Goal: Task Accomplishment & Management: Use online tool/utility

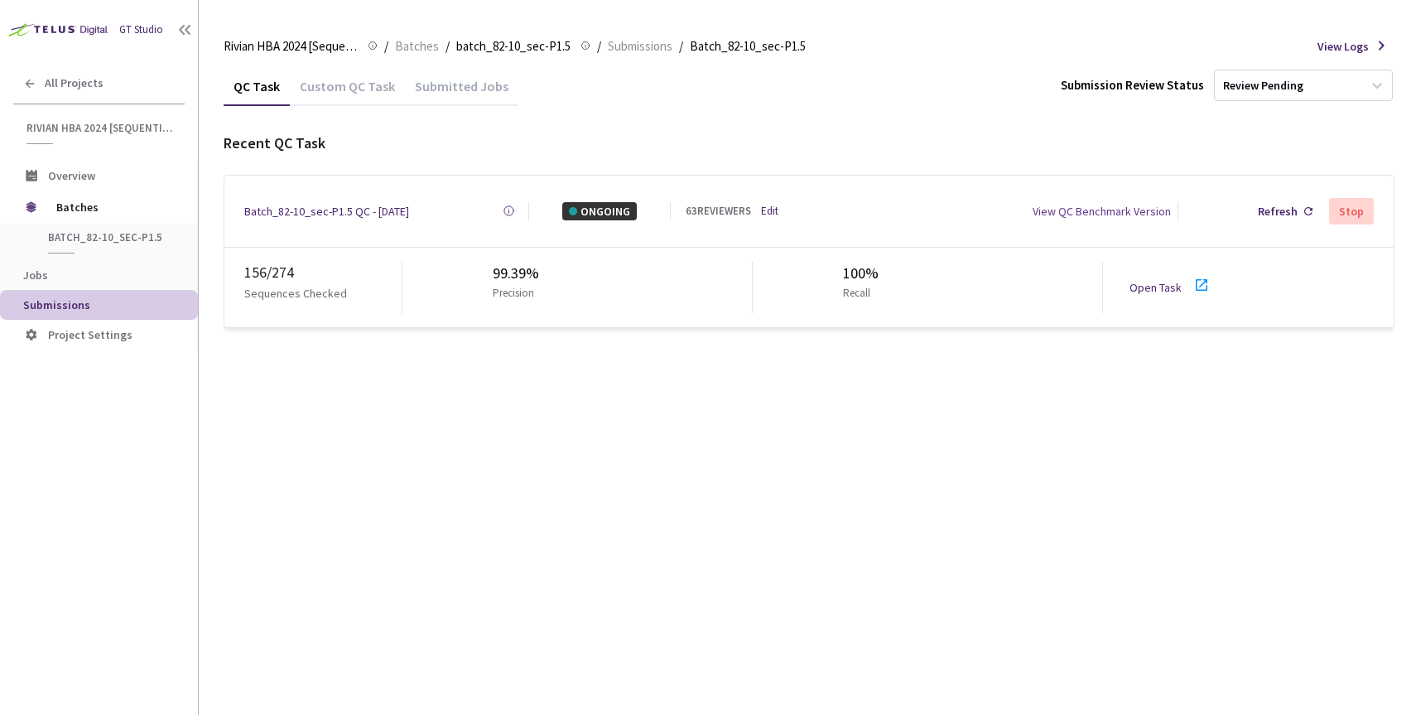
click at [1148, 283] on link "Open Task" at bounding box center [1156, 287] width 52 height 15
click at [345, 202] on div "Batch_82-10_sec-P1.5 QC - [DATE]" at bounding box center [326, 211] width 165 height 18
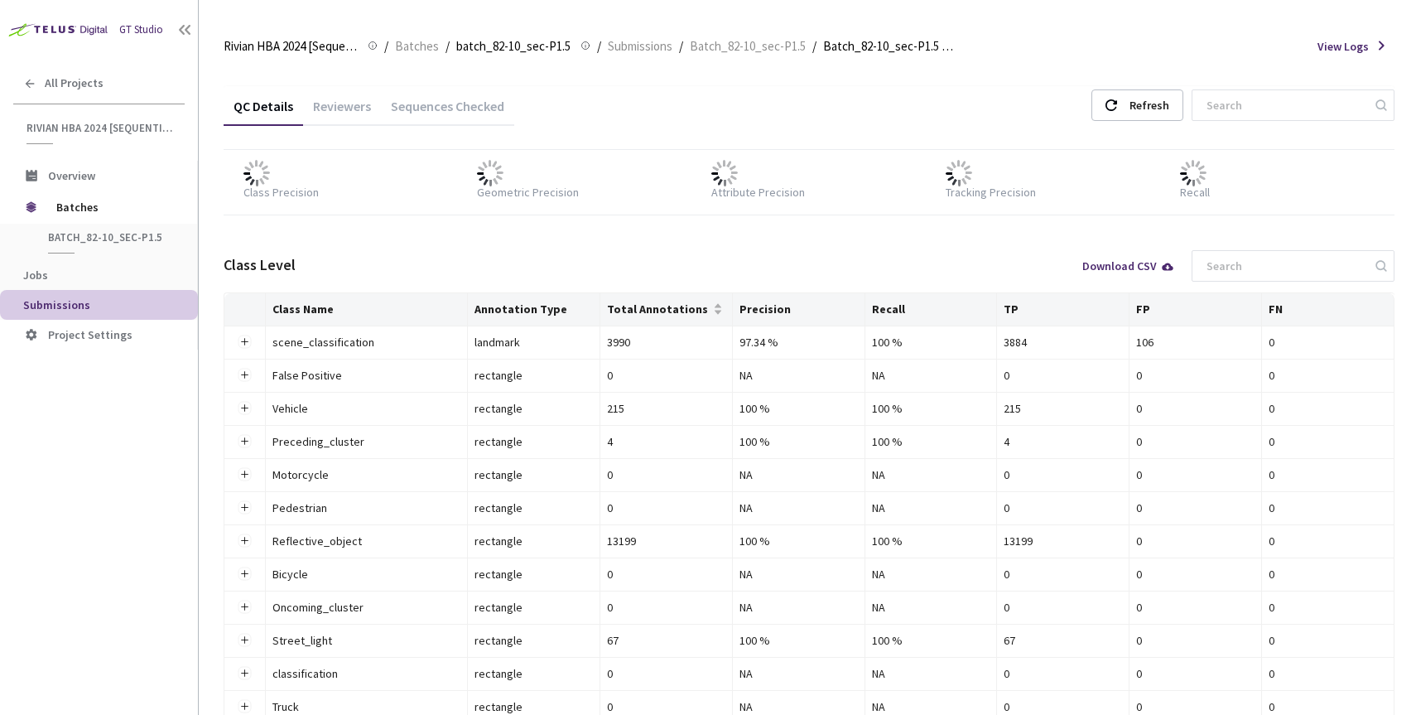
click at [355, 116] on div "Reviewers" at bounding box center [342, 112] width 78 height 28
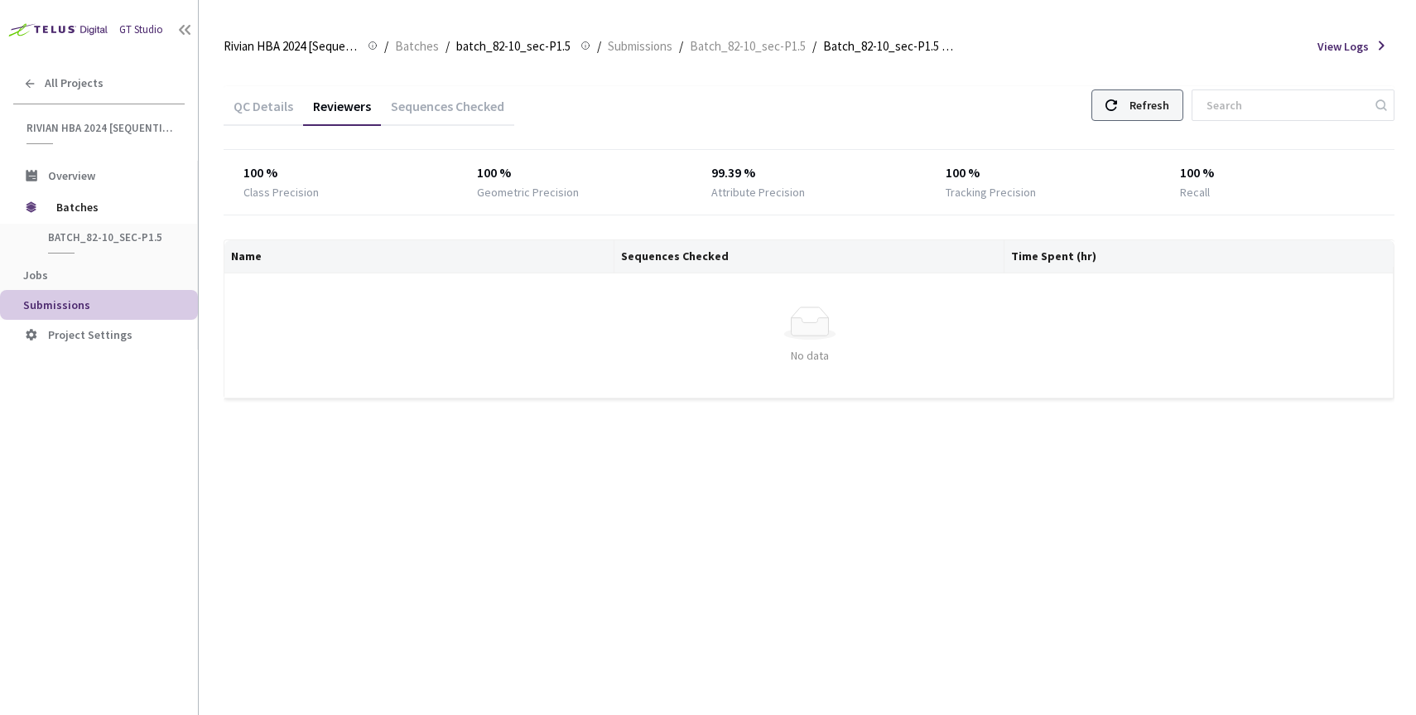
click at [1117, 101] on use at bounding box center [1112, 105] width 12 height 12
click at [1117, 102] on icon at bounding box center [1112, 105] width 12 height 12
click at [1117, 99] on icon at bounding box center [1112, 105] width 12 height 12
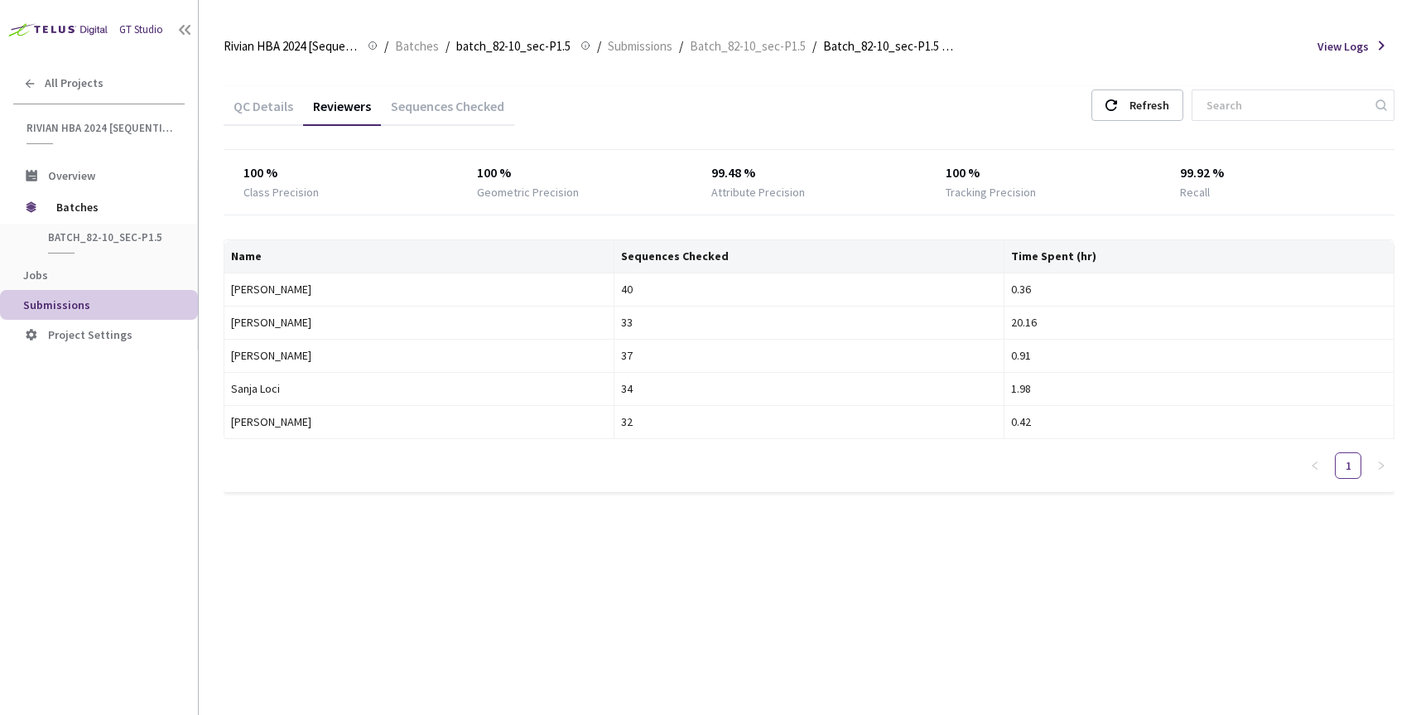
click at [96, 301] on span "Submissions" at bounding box center [104, 305] width 162 height 14
click at [94, 241] on span "batch_82-10_sec-P1.5" at bounding box center [109, 237] width 123 height 14
click at [90, 210] on span "Batches" at bounding box center [112, 206] width 113 height 33
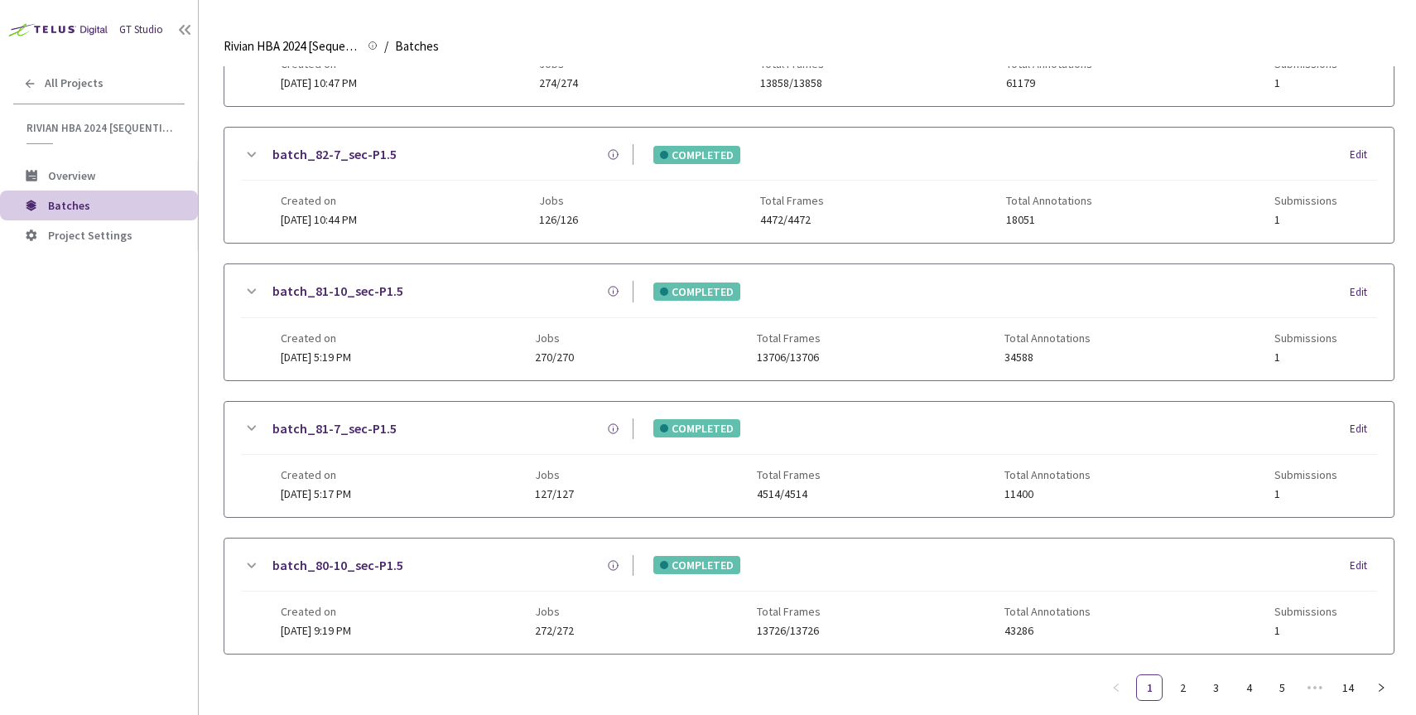
scroll to position [580, 0]
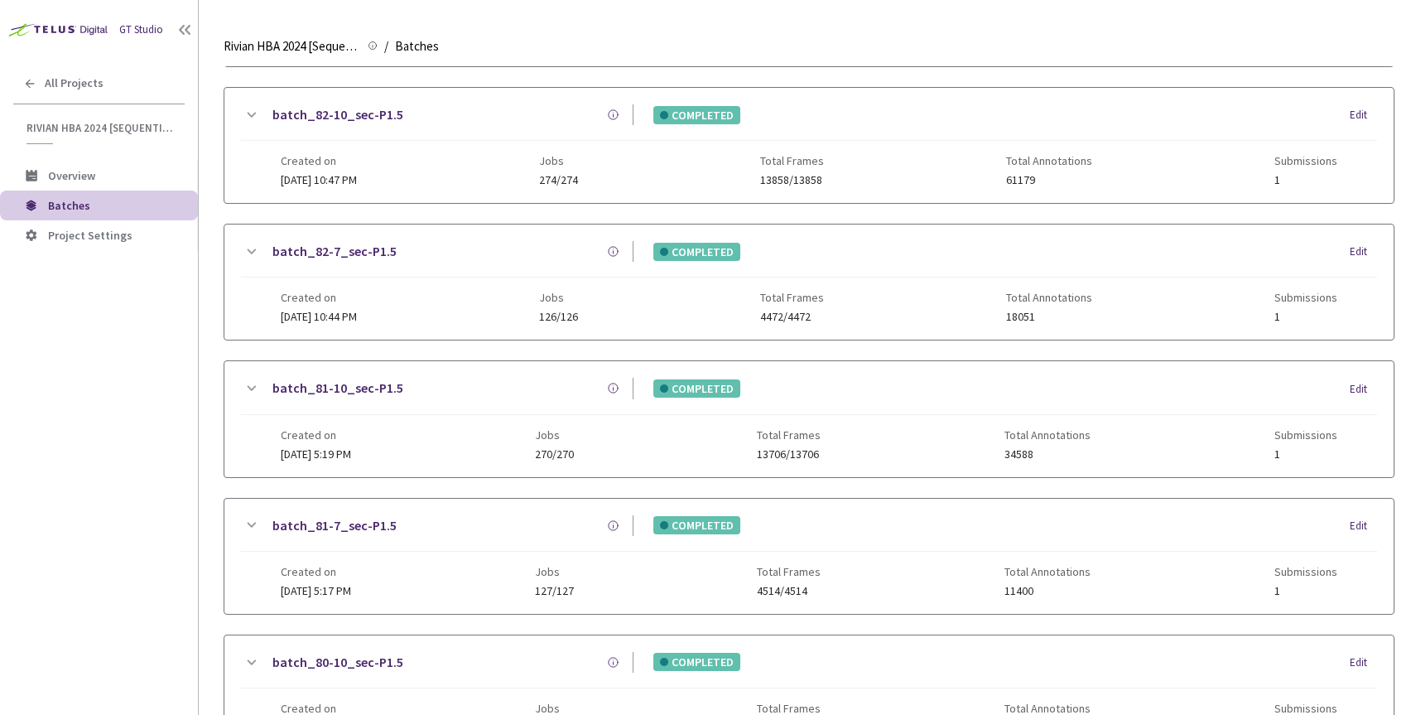
click at [369, 113] on link "batch_82-10_sec-P1.5" at bounding box center [337, 114] width 131 height 21
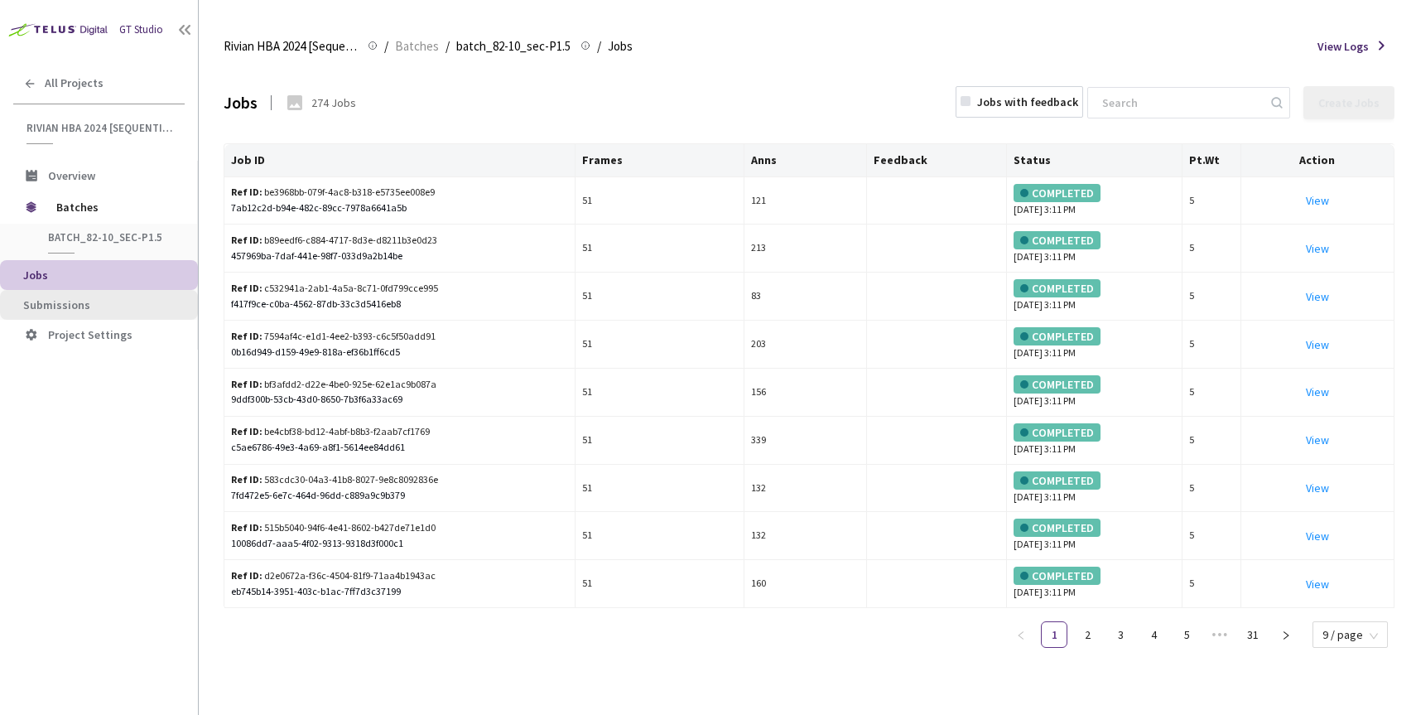
click at [63, 290] on li "Submissions" at bounding box center [99, 305] width 198 height 30
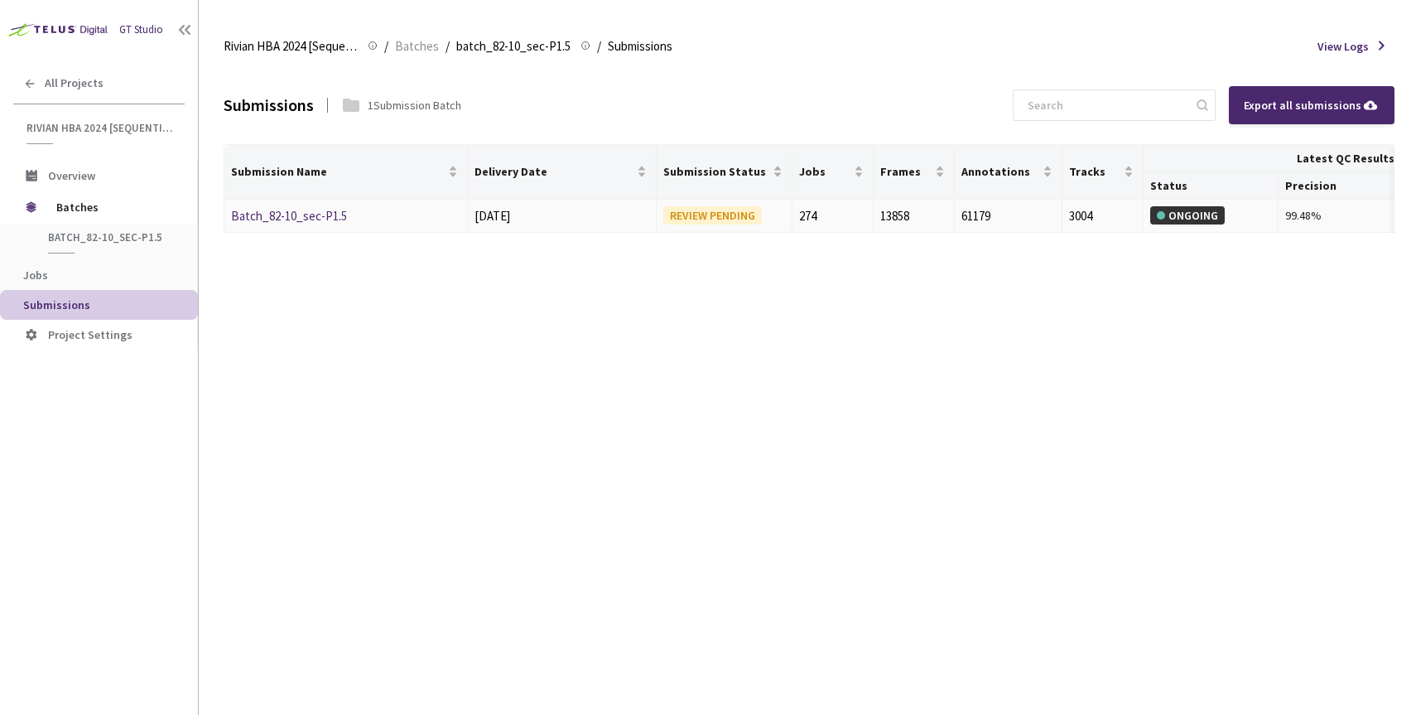
click at [301, 211] on link "Batch_82-10_sec-P1.5" at bounding box center [289, 216] width 116 height 16
